Goal: Find specific page/section: Find specific page/section

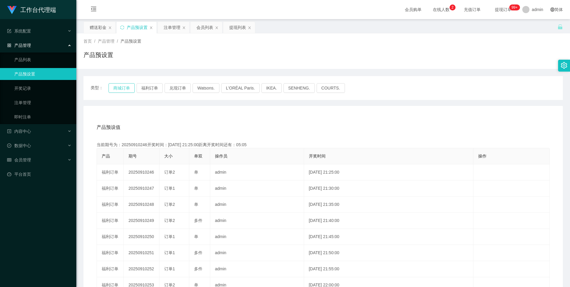
click at [124, 91] on button "商城订单" at bounding box center [122, 88] width 26 height 10
click at [125, 93] on div "类型： 商城订单 福利订单 兑现订单 Watsons. L'ORÉAL Paris. IKEA. [GEOGRAPHIC_DATA]. COURTS." at bounding box center [322, 88] width 479 height 24
click at [160, 82] on div "类型： 商城订单 福利订单 兑现订单 Watsons. L'ORÉAL Paris. IKEA. [GEOGRAPHIC_DATA]. COURTS." at bounding box center [322, 88] width 479 height 24
drag, startPoint x: 151, startPoint y: 86, endPoint x: 150, endPoint y: 89, distance: 3.8
click at [150, 89] on button "福利订单" at bounding box center [150, 88] width 26 height 10
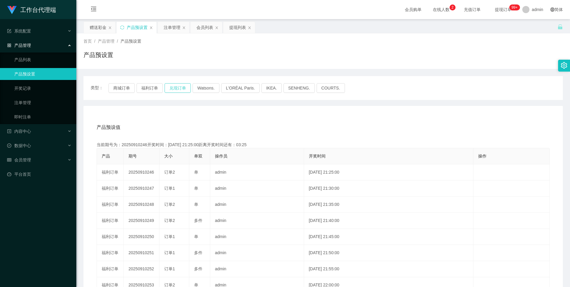
click at [178, 90] on button "兑现订单" at bounding box center [178, 88] width 26 height 10
click at [122, 86] on button "商城订单" at bounding box center [122, 88] width 26 height 10
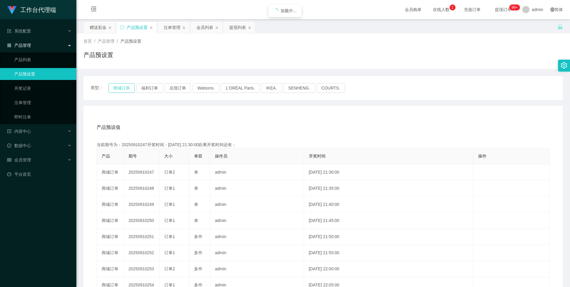
click at [122, 86] on button "商城订单" at bounding box center [122, 88] width 26 height 10
